Goal: Obtain resource: Download file/media

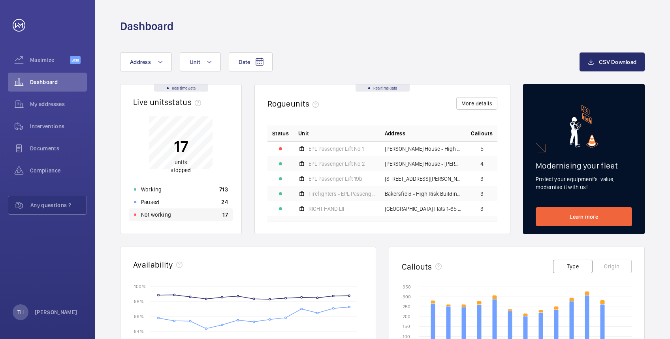
click at [167, 214] on p "Not working" at bounding box center [156, 215] width 30 height 8
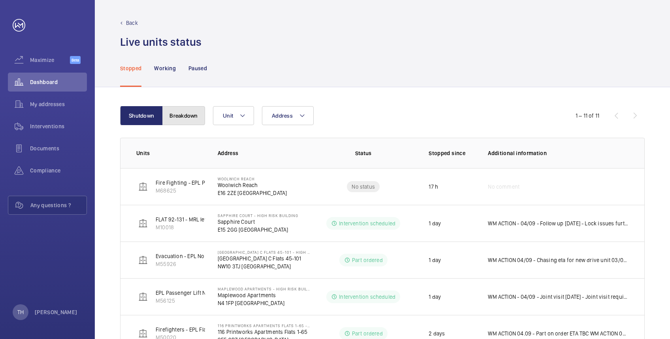
click at [196, 114] on button "Breakdown" at bounding box center [183, 115] width 43 height 19
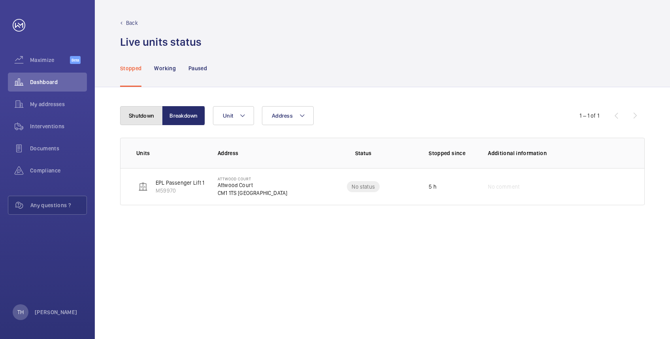
click at [144, 111] on button "Shutdown" at bounding box center [141, 115] width 43 height 19
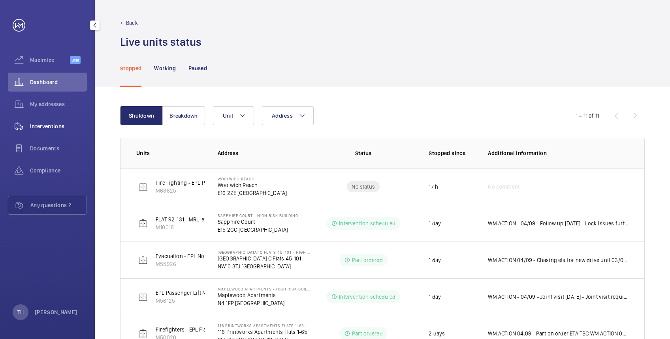
click at [43, 125] on span "Interventions" at bounding box center [58, 126] width 57 height 8
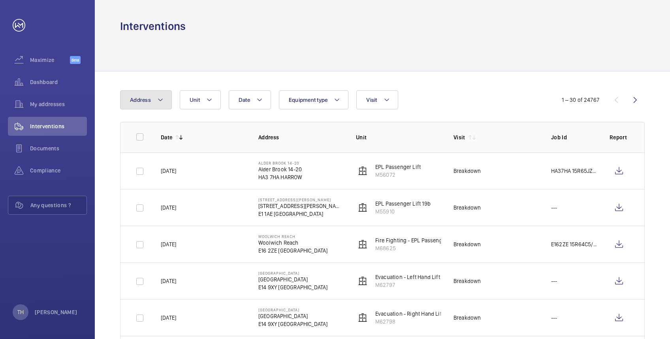
click at [166, 100] on button "Address" at bounding box center [146, 99] width 52 height 19
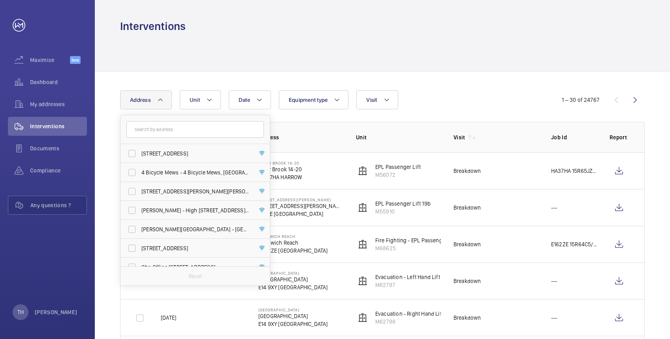
click at [160, 130] on input "text" at bounding box center [194, 129] width 137 height 17
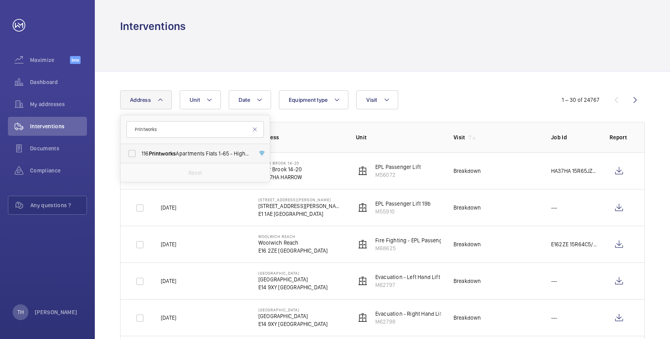
type input "Printworks"
click at [159, 153] on span "Printworks" at bounding box center [162, 153] width 27 height 6
click at [140, 153] on input "116 Printworks Apartments Flats 1-65 - High Risk Building - 116 Printworks Apar…" at bounding box center [132, 154] width 16 height 16
checkbox input "true"
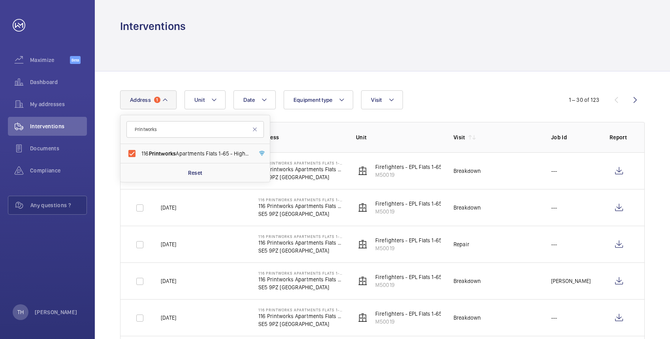
click at [280, 16] on div "Interventions" at bounding box center [382, 17] width 575 height 34
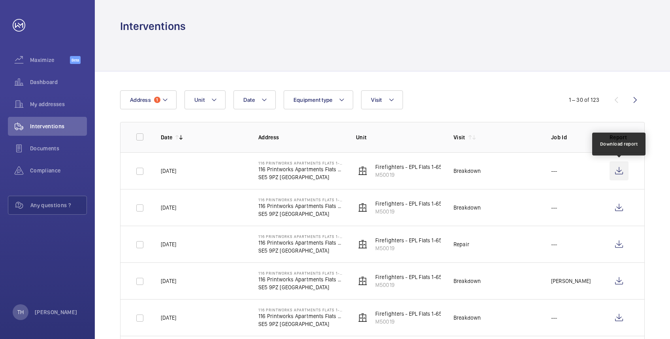
click at [619, 171] on wm-front-icon-button at bounding box center [618, 170] width 19 height 19
